Goal: Transaction & Acquisition: Subscribe to service/newsletter

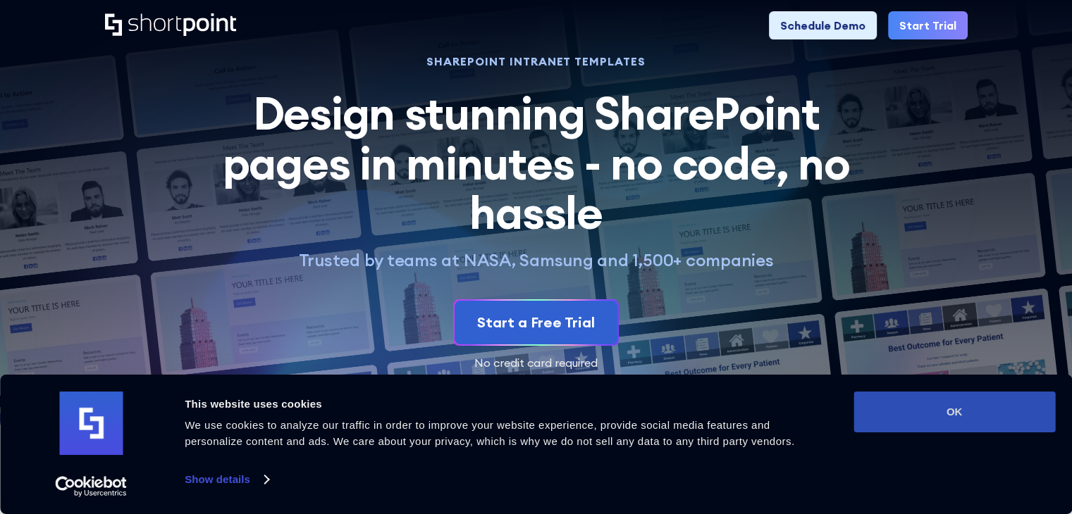
click at [938, 402] on button "OK" at bounding box center [954, 412] width 202 height 41
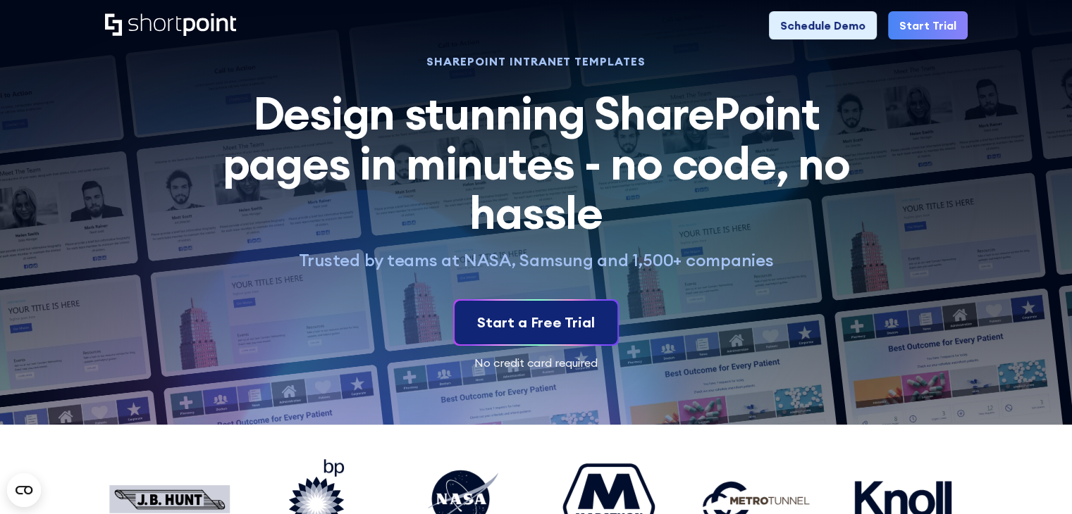
click at [581, 319] on div "Start a Free Trial" at bounding box center [536, 322] width 118 height 21
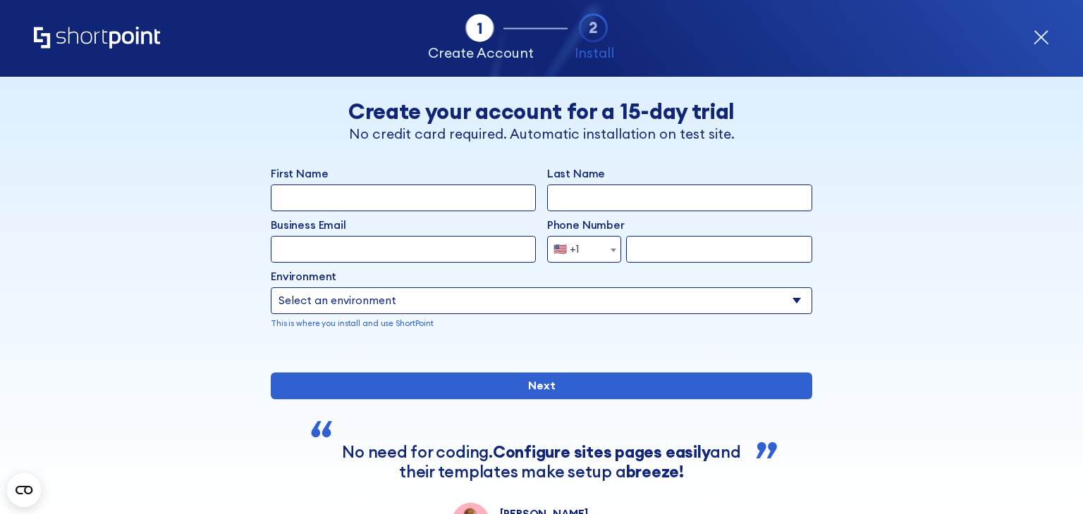
click at [1042, 42] on icon "form" at bounding box center [1041, 38] width 16 height 16
